Goal: Transaction & Acquisition: Purchase product/service

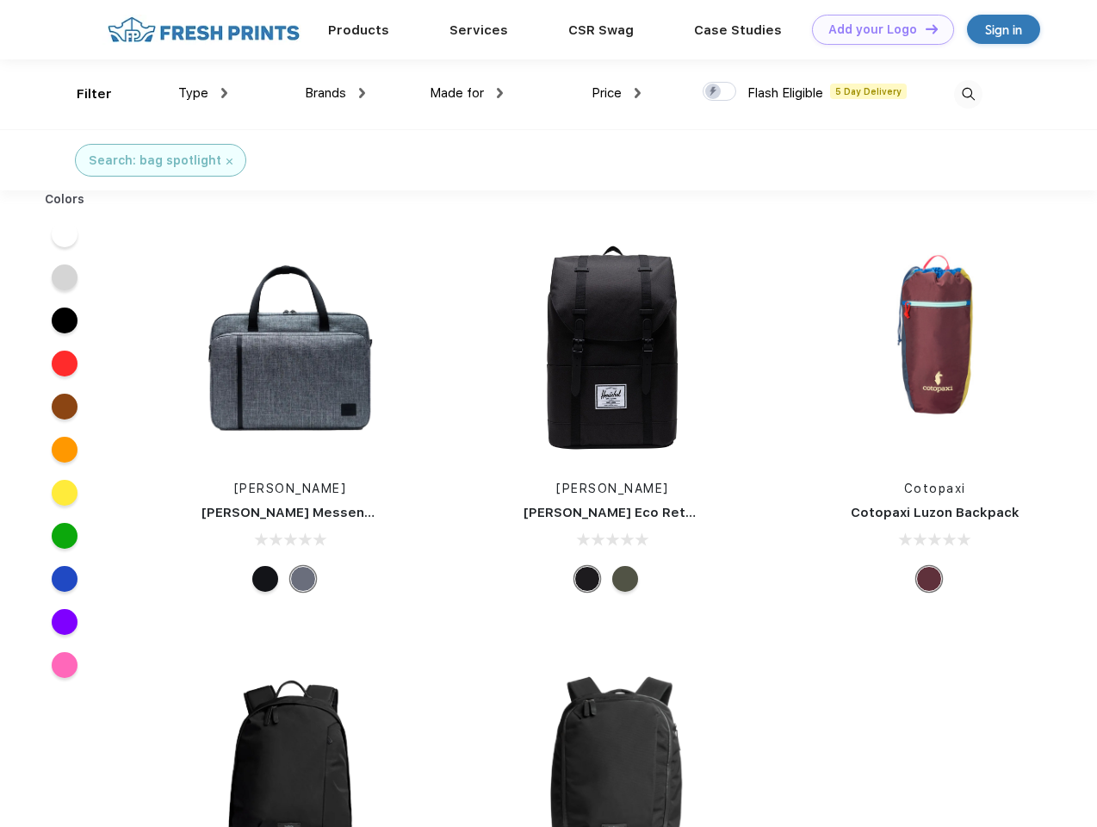
scroll to position [1, 0]
click at [877, 29] on link "Add your Logo Design Tool" at bounding box center [883, 30] width 142 height 30
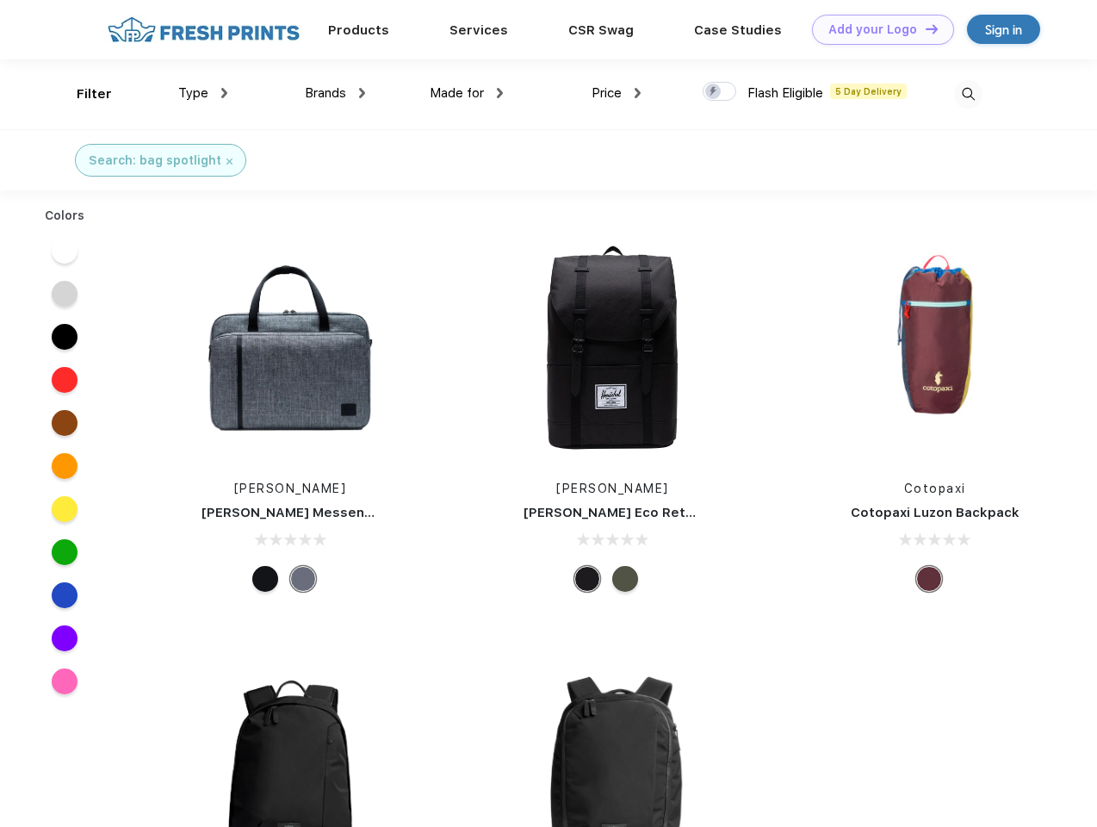
click at [0, 0] on div "Design Tool" at bounding box center [0, 0] width 0 height 0
click at [924, 28] on link "Add your Logo Design Tool" at bounding box center [883, 30] width 142 height 30
click at [83, 94] on div "Filter" at bounding box center [94, 94] width 35 height 20
click at [203, 93] on span "Type" at bounding box center [193, 93] width 30 height 16
click at [335, 93] on span "Brands" at bounding box center [325, 93] width 41 height 16
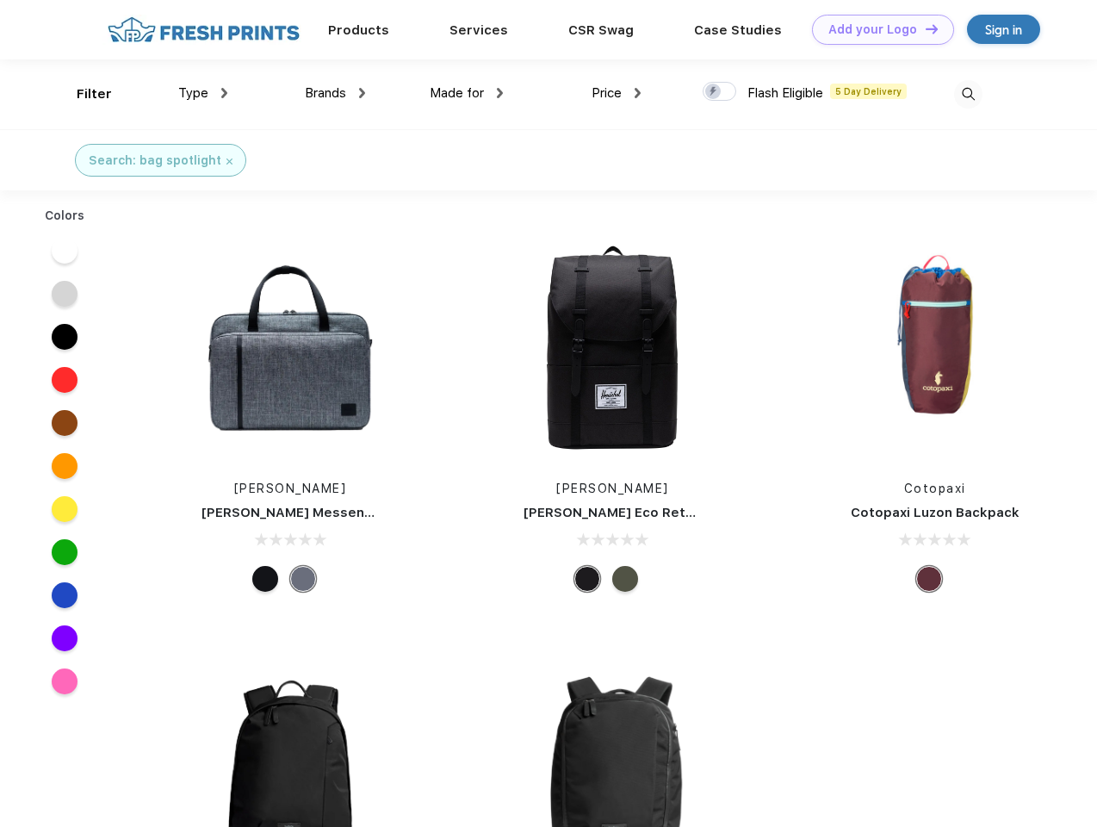
click at [467, 93] on span "Made for" at bounding box center [457, 93] width 54 height 16
click at [617, 93] on span "Price" at bounding box center [607, 93] width 30 height 16
click at [720, 92] on div at bounding box center [720, 91] width 34 height 19
click at [714, 92] on input "checkbox" at bounding box center [708, 86] width 11 height 11
click at [968, 94] on img at bounding box center [968, 94] width 28 height 28
